Goal: Learn about a topic

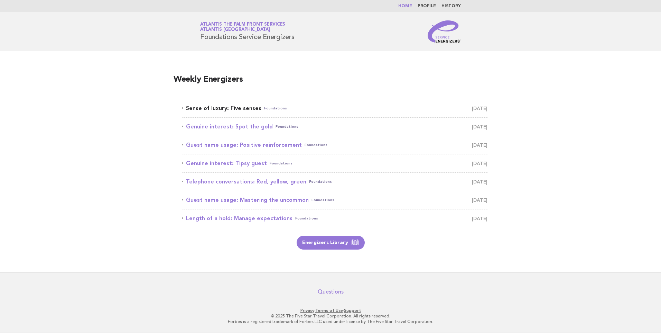
click at [230, 105] on link "Sense of luxury: Five senses Foundations September 11" at bounding box center [335, 108] width 306 height 10
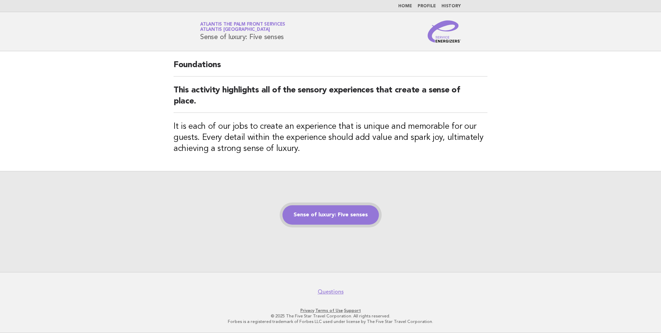
click at [313, 215] on link "Sense of luxury: Five senses" at bounding box center [330, 214] width 96 height 19
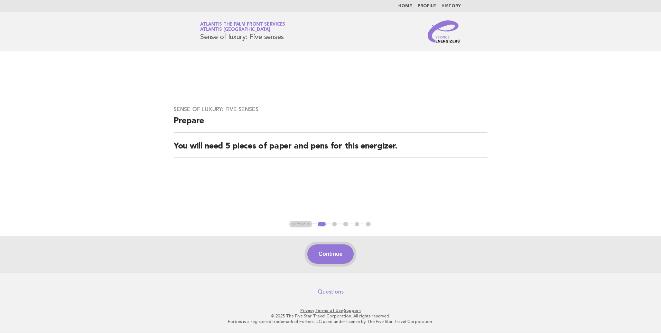
click at [327, 248] on button "Continue" at bounding box center [330, 253] width 46 height 19
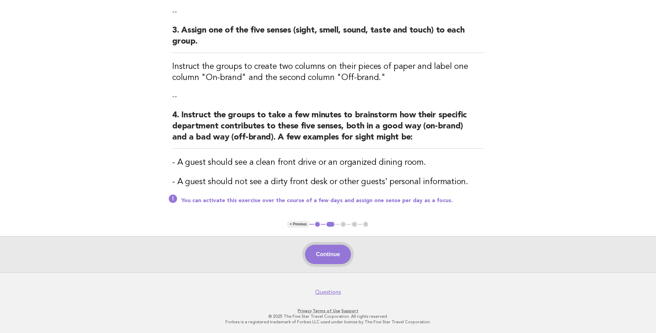
click at [327, 256] on button "Continue" at bounding box center [328, 253] width 46 height 19
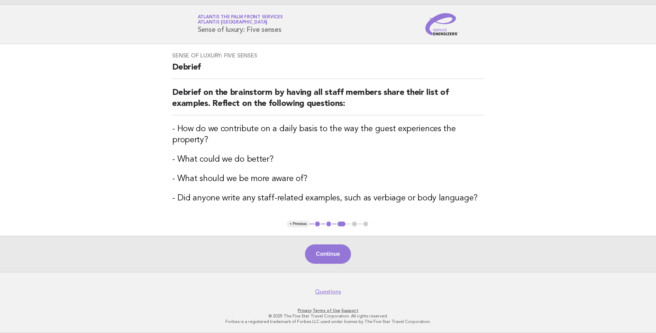
scroll to position [7, 0]
click at [330, 252] on button "Continue" at bounding box center [328, 253] width 46 height 19
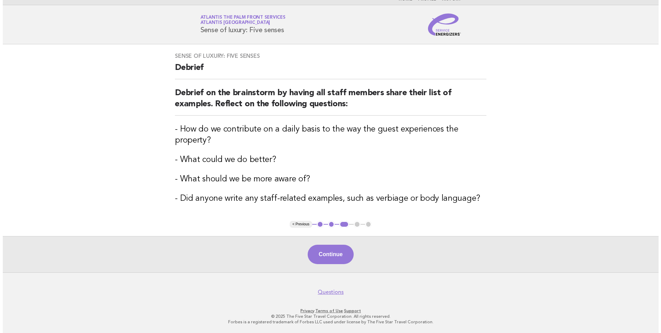
scroll to position [0, 0]
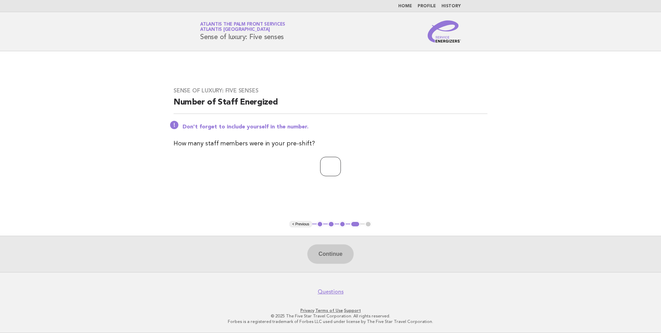
click at [323, 168] on input "number" at bounding box center [330, 166] width 21 height 19
type input "*"
click at [332, 258] on button "Continue" at bounding box center [330, 253] width 46 height 19
